Goal: Information Seeking & Learning: Find specific fact

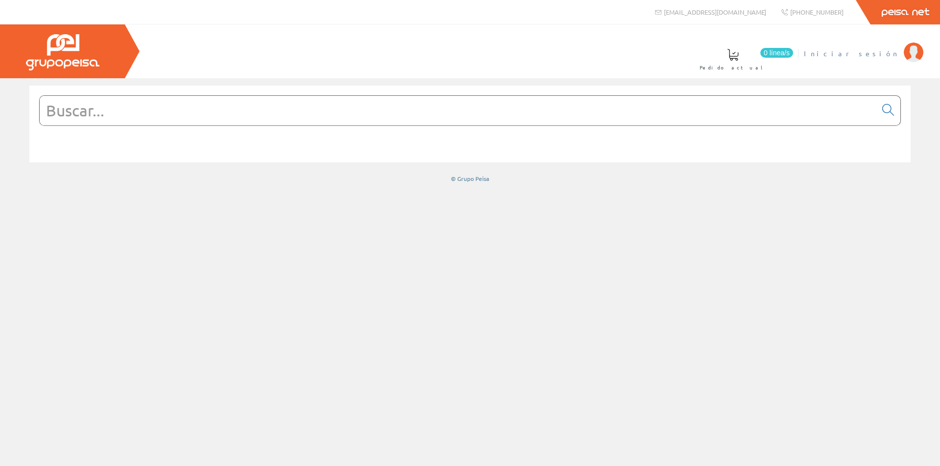
click at [869, 49] on span "Iniciar sesión" at bounding box center [850, 53] width 95 height 10
click at [196, 109] on input "text" at bounding box center [458, 110] width 836 height 29
paste input "GW60009H"
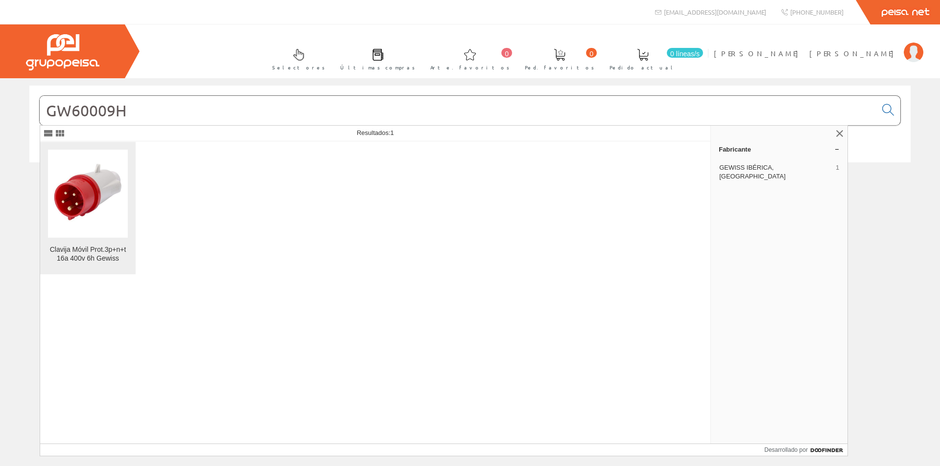
type input "GW60009H"
click at [103, 219] on img at bounding box center [88, 194] width 80 height 80
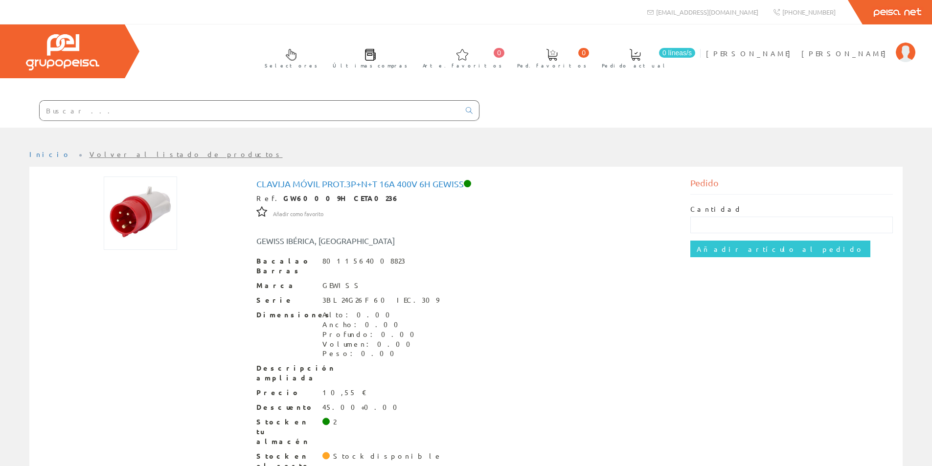
click at [222, 109] on input "text" at bounding box center [250, 111] width 420 height 20
paste input "GW62210H"
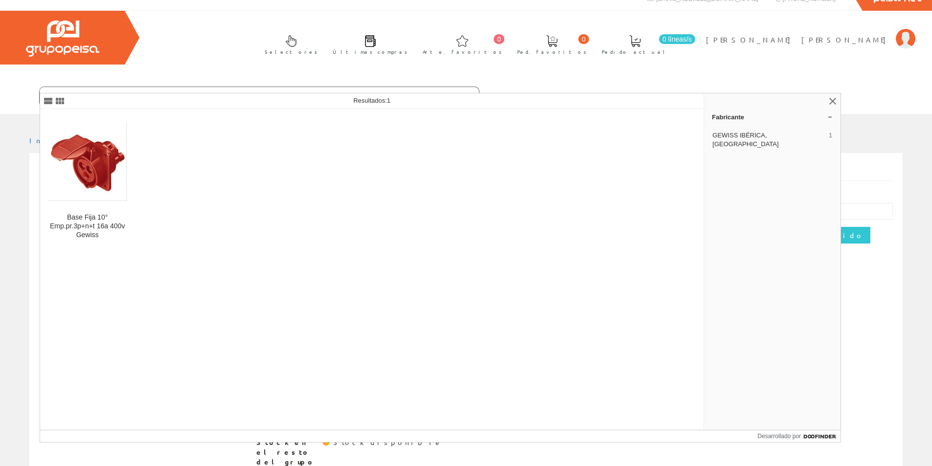
scroll to position [18, 0]
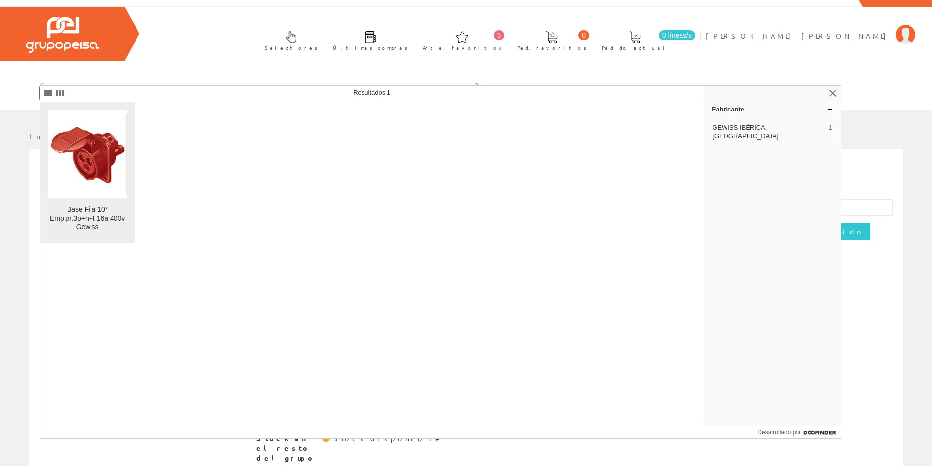
type input "GW62210H"
click at [91, 179] on img at bounding box center [87, 153] width 79 height 79
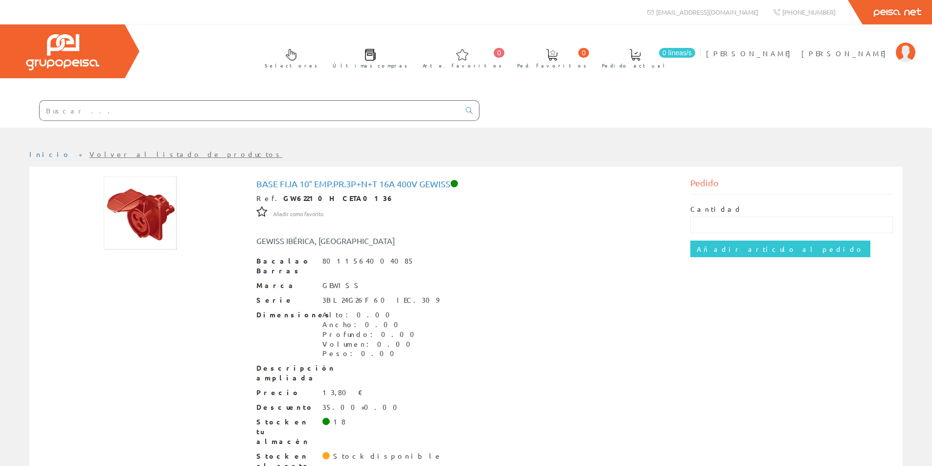
click at [345, 107] on input "text" at bounding box center [250, 111] width 420 height 20
drag, startPoint x: 345, startPoint y: 107, endPoint x: 424, endPoint y: 393, distance: 296.9
click at [427, 403] on div "Descuento 35.00+0.00" at bounding box center [466, 408] width 420 height 10
click at [192, 103] on input "text" at bounding box center [250, 111] width 420 height 20
paste input "Cablecillo flexible de 750 V de 2,5 mm Libre de Halojenos"
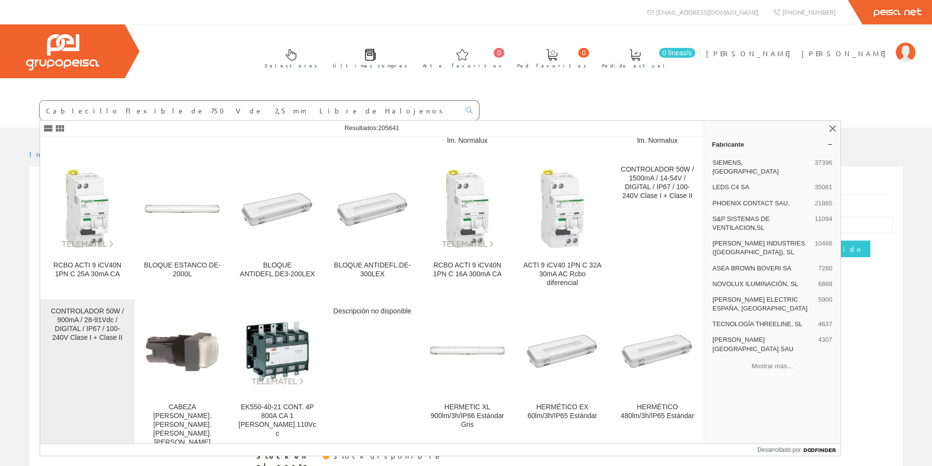
scroll to position [1321, 0]
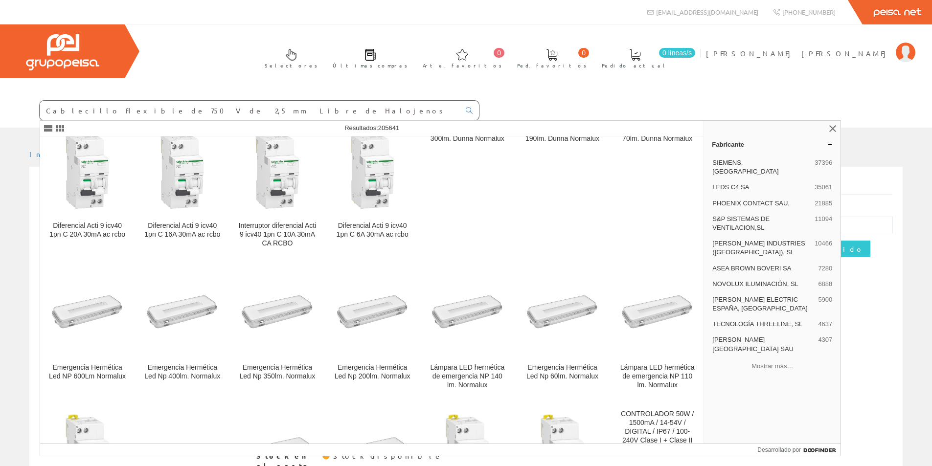
drag, startPoint x: 230, startPoint y: 112, endPoint x: 240, endPoint y: 116, distance: 10.5
click at [230, 112] on input "Cablecillo flexible de 750 V de 2,5 mm Libre de Halojenos" at bounding box center [250, 111] width 420 height 20
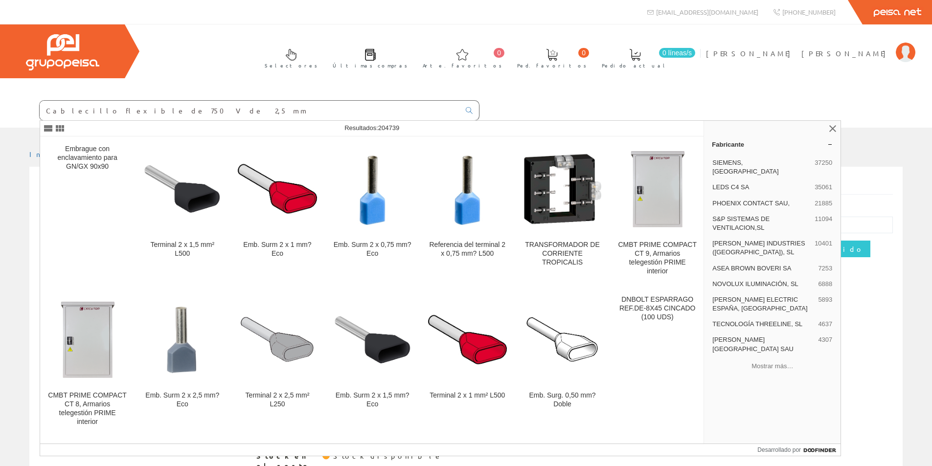
click at [131, 110] on input "Cablecillo flexible de 750 V de 2,5 mm" at bounding box center [250, 111] width 420 height 20
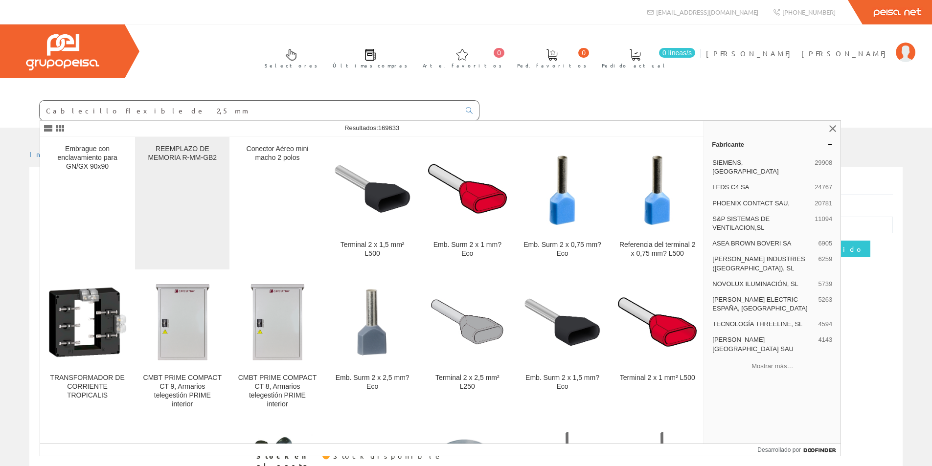
type input "Cablecillo flexible de 2,5 mm"
click at [219, 229] on div "REEMPLAZO DE MEMORIA R-MM-GB2" at bounding box center [182, 203] width 79 height 117
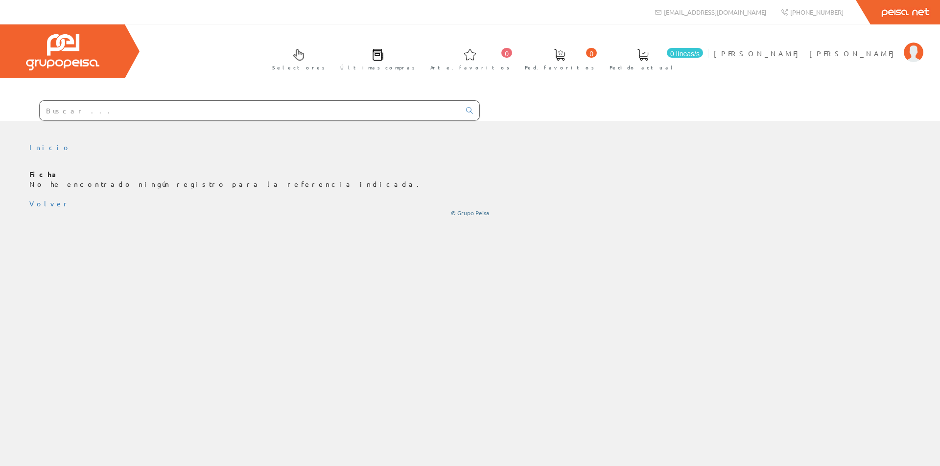
click at [132, 107] on input "text" at bounding box center [250, 111] width 420 height 20
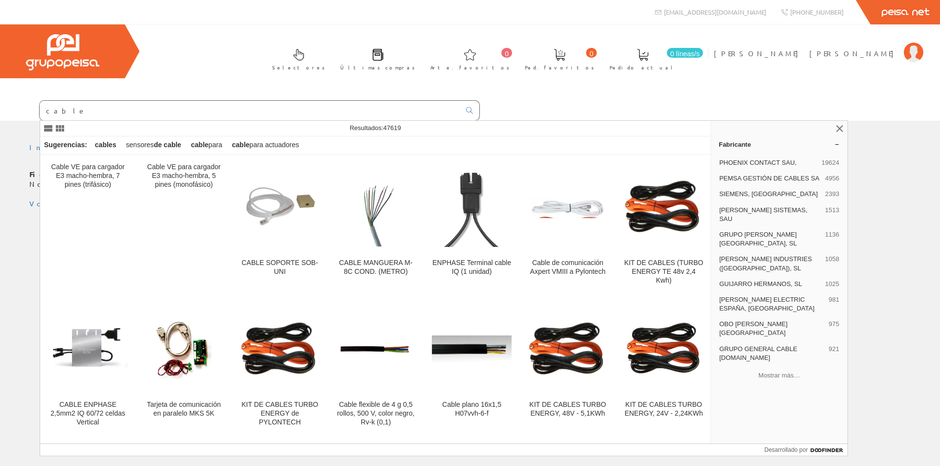
click at [82, 109] on input "cable" at bounding box center [250, 111] width 420 height 20
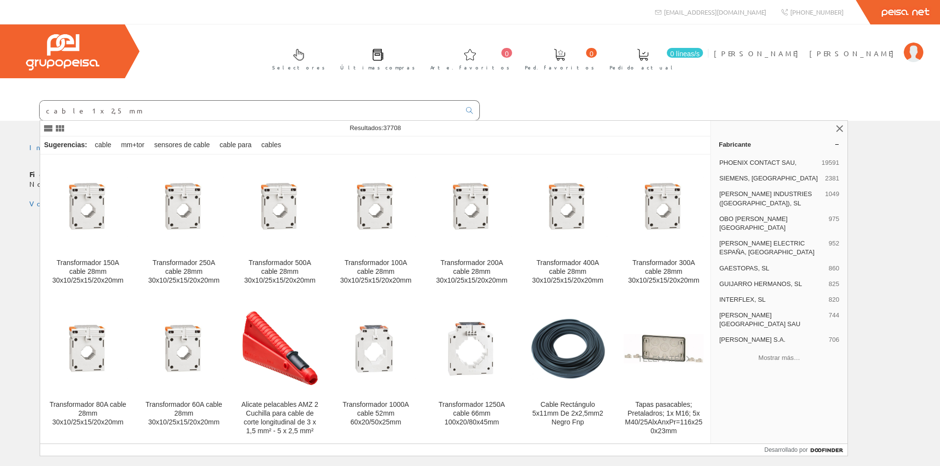
click at [106, 115] on input "cable 1x2,5 mm" at bounding box center [250, 111] width 420 height 20
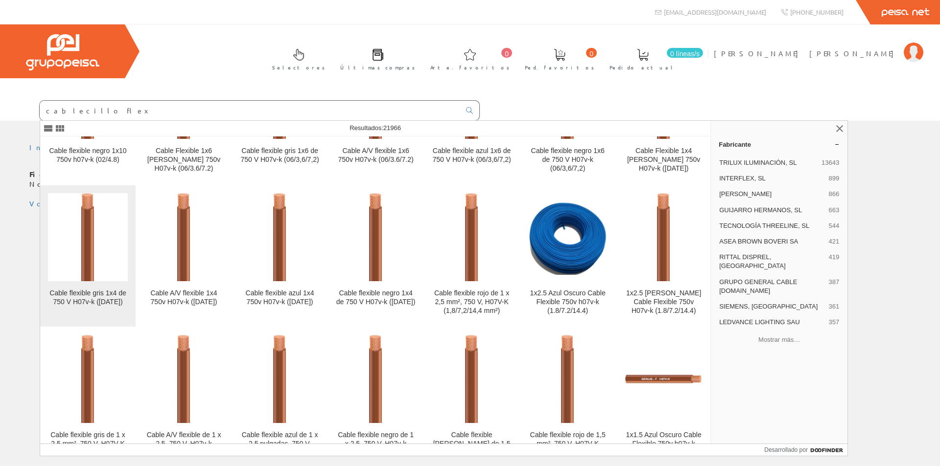
scroll to position [294, 0]
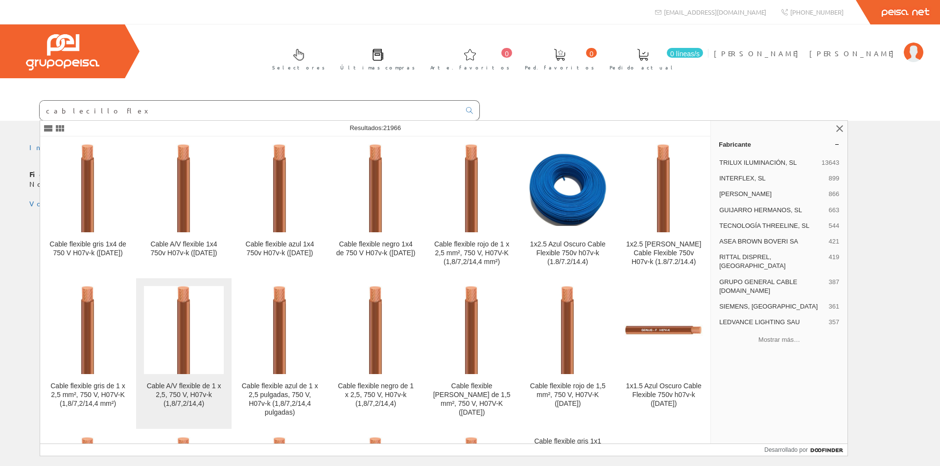
type input "cablecillo flex"
click at [182, 365] on img at bounding box center [184, 330] width 66 height 88
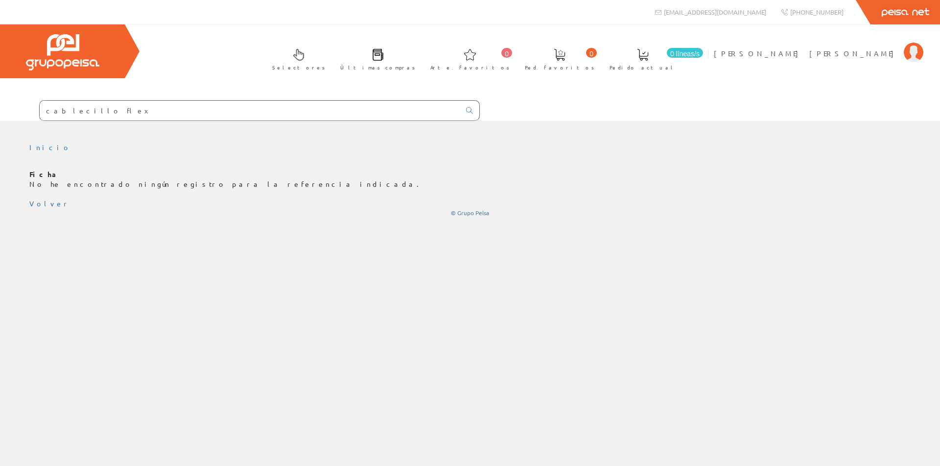
click at [94, 111] on input "cablecillo flex" at bounding box center [250, 111] width 420 height 20
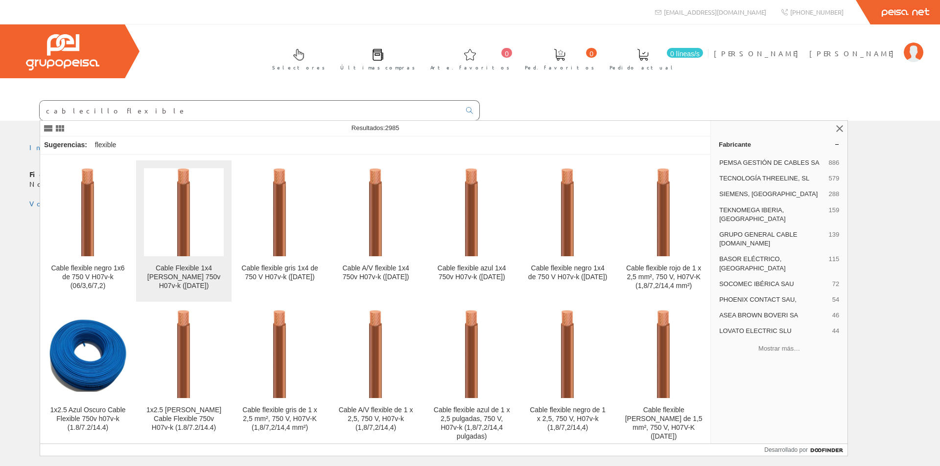
scroll to position [294, 0]
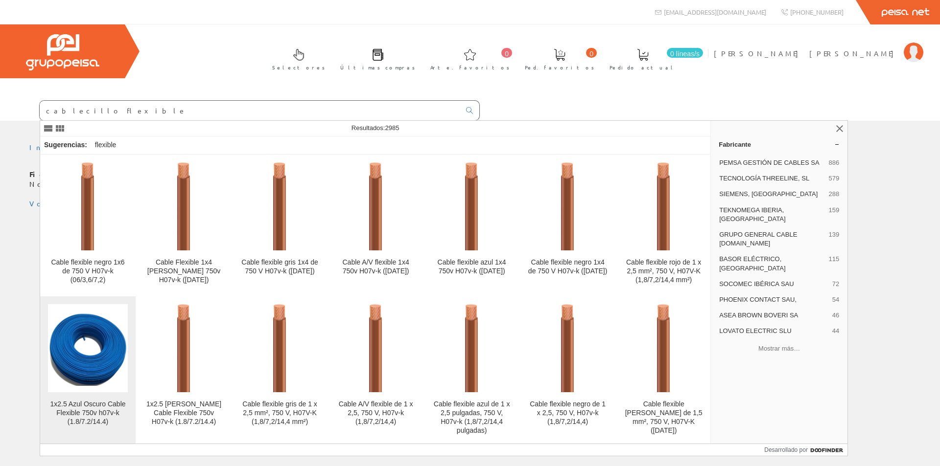
type input "cablecillo flexible"
click at [101, 407] on font "1x2.5 Azul Oscuro Cable Flexible 750v h07v-k (1.8/7.2/14.4)" at bounding box center [87, 412] width 75 height 25
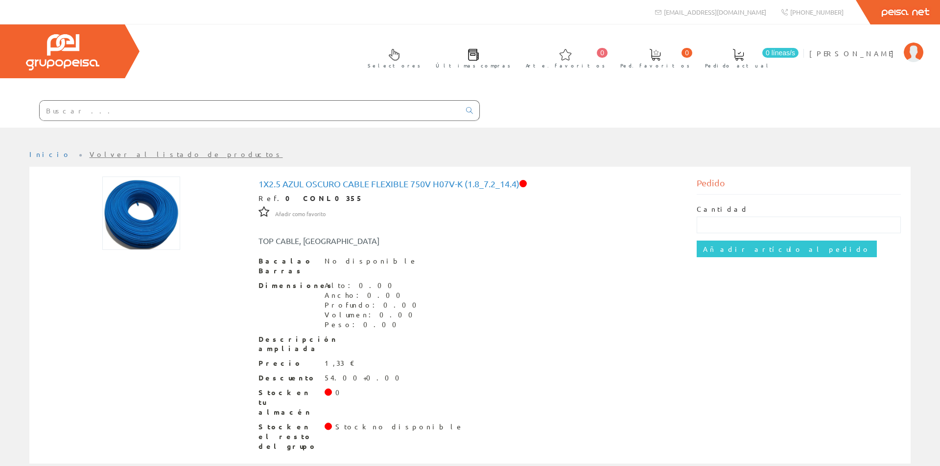
click at [280, 359] on span "Precio" at bounding box center [287, 364] width 59 height 10
click at [184, 109] on input "text" at bounding box center [250, 111] width 420 height 20
paste input "Abrazadera poliamida LH ABRANYL 18-20"
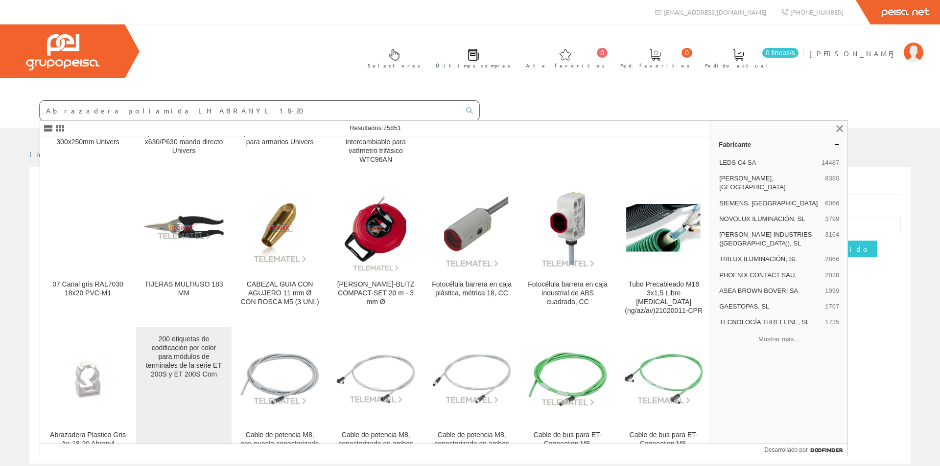
scroll to position [587, 0]
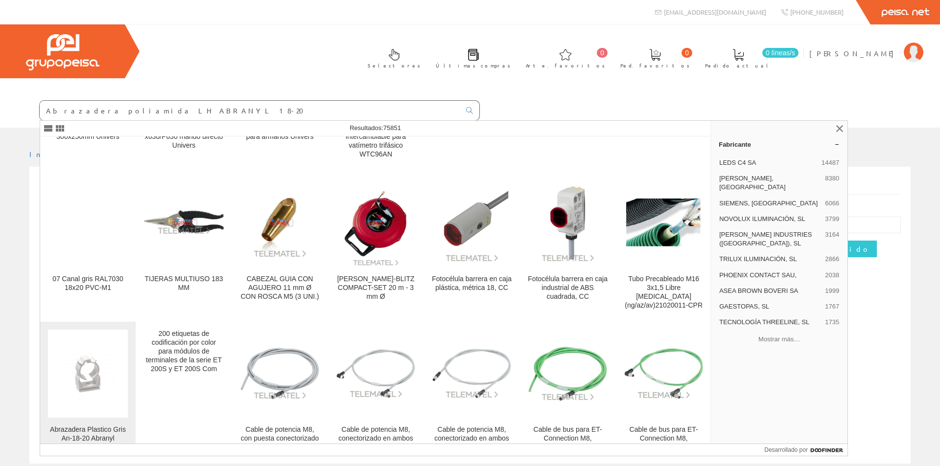
type input "Abrazadera poliamida LH ABRANYL 18-20"
click at [75, 423] on link "Abrazadera Plastico Gris An-18-20 Abranyl" at bounding box center [87, 406] width 95 height 168
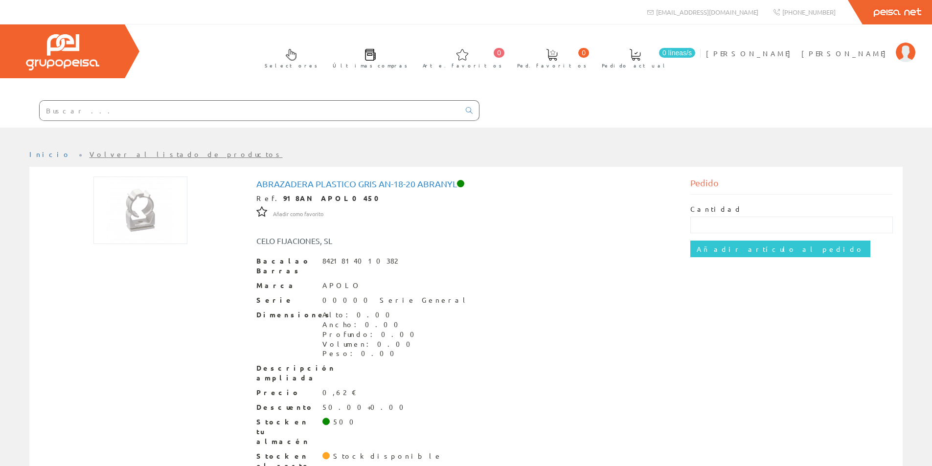
scroll to position [18, 0]
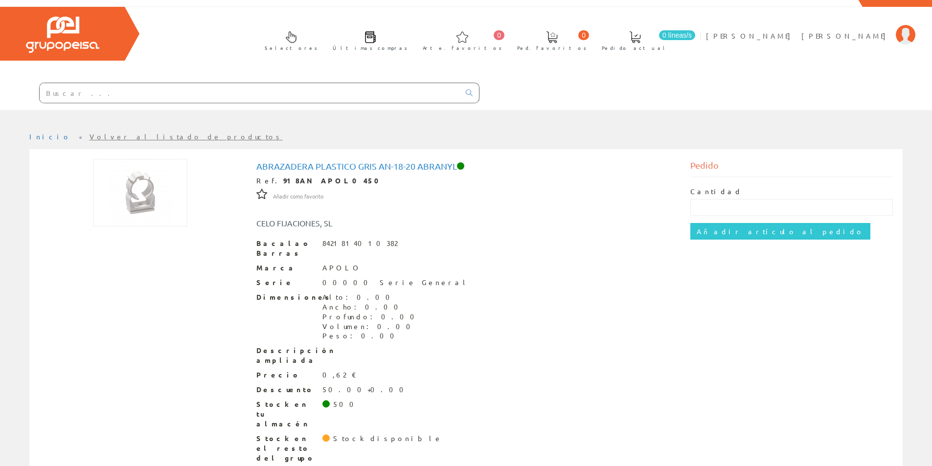
click at [165, 198] on img at bounding box center [140, 193] width 94 height 68
click at [136, 197] on img at bounding box center [140, 193] width 94 height 68
